Goal: Go to known website: Go to known website

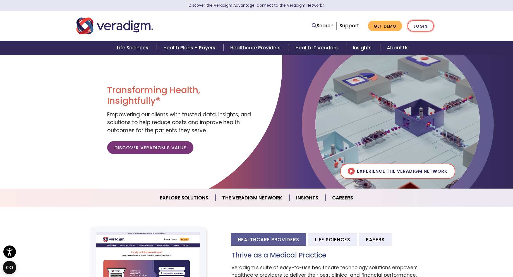
click at [423, 28] on link "Login" at bounding box center [420, 25] width 26 height 11
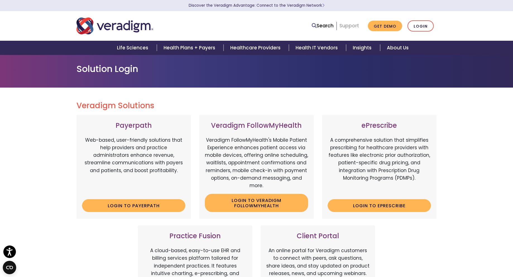
click at [347, 27] on link "Support" at bounding box center [349, 25] width 20 height 7
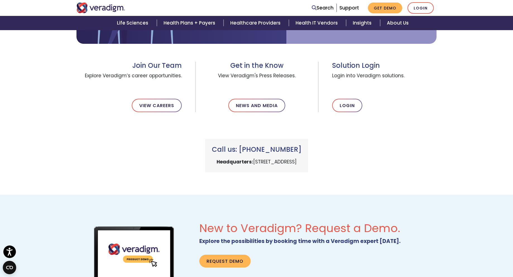
scroll to position [145, 0]
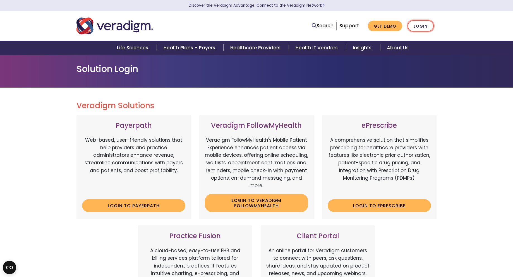
click at [420, 27] on link "Login" at bounding box center [420, 25] width 26 height 11
click at [417, 26] on link "Login" at bounding box center [420, 25] width 26 height 11
click at [129, 205] on link "Login to Payerpath" at bounding box center [133, 205] width 103 height 13
